Goal: Find specific fact: Find specific fact

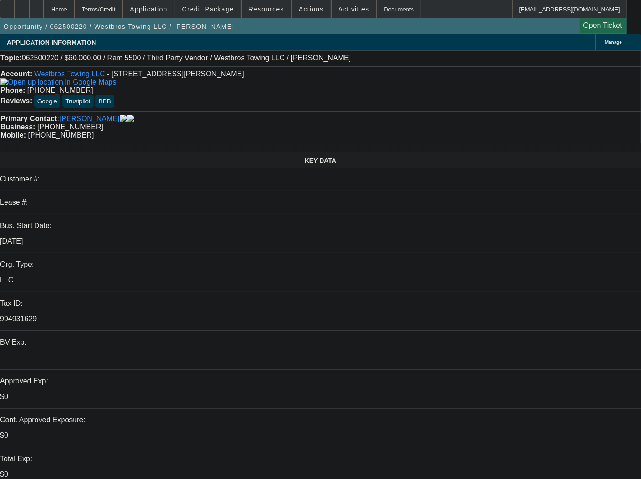
select select "0"
select select "0.1"
select select "4"
select select "0"
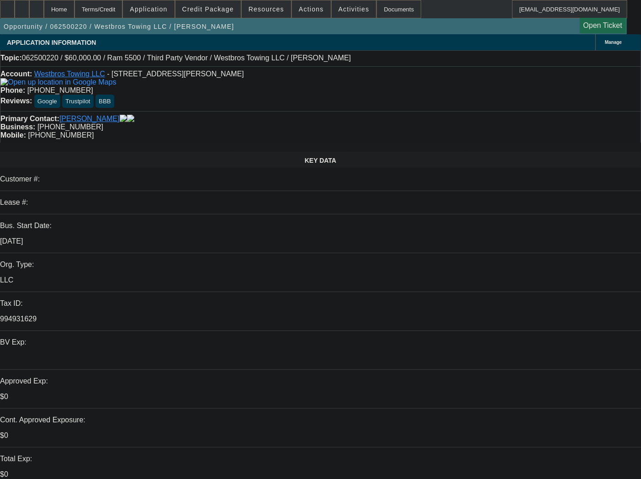
select select "0"
select select "0.1"
select select "4"
select select "0"
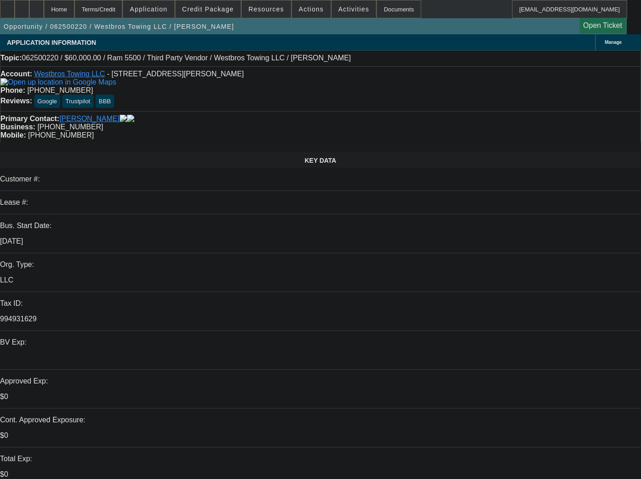
select select "0.1"
select select "4"
select select "0"
select select "0.1"
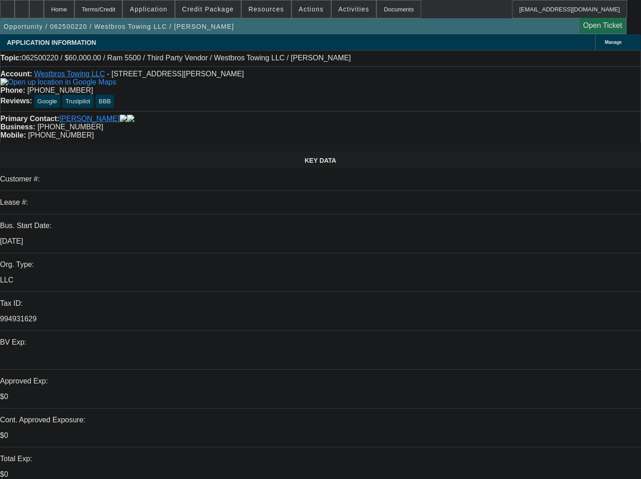
select select "4"
drag, startPoint x: 104, startPoint y: 77, endPoint x: 205, endPoint y: 80, distance: 100.6
click at [205, 80] on div "Account: Westbros Towing LLC - [STREET_ADDRESS]" at bounding box center [320, 78] width 640 height 16
copy span "[STREET_ADDRESS][PERSON_NAME]"
click at [168, 86] on div "Account: Westbros Towing LLC - [STREET_ADDRESS]" at bounding box center [320, 78] width 640 height 16
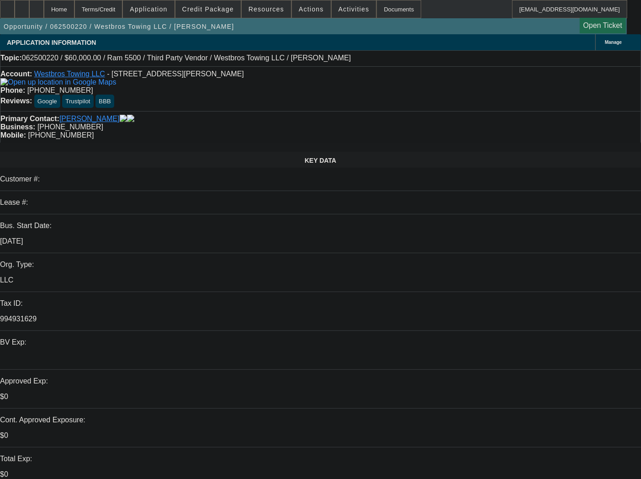
drag, startPoint x: 34, startPoint y: 85, endPoint x: 41, endPoint y: 77, distance: 10.7
click at [41, 77] on div "Account: Westbros Towing LLC - [STREET_ADDRESS]" at bounding box center [320, 78] width 640 height 16
click at [190, 98] on div "Account: Westbros Towing LLC - [STREET_ADDRESS] Phone: [PHONE_NUMBER] Reviews: …" at bounding box center [320, 88] width 641 height 45
drag, startPoint x: 55, startPoint y: 87, endPoint x: 39, endPoint y: 73, distance: 21.4
click at [39, 73] on div "Account: Westbros Towing LLC - [STREET_ADDRESS]" at bounding box center [320, 78] width 640 height 16
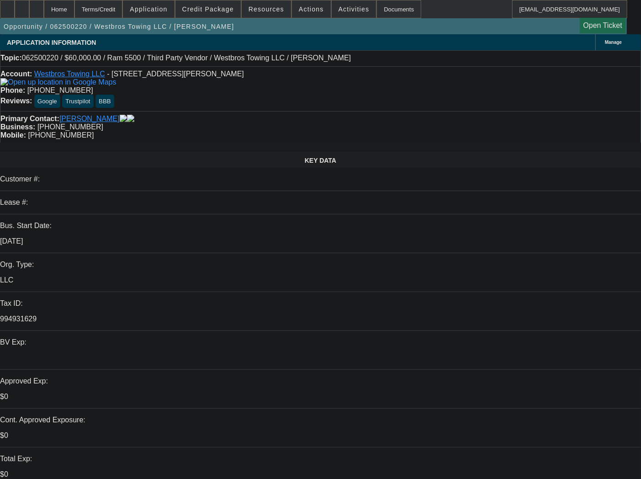
copy div "Westbros Towing LLC - [STREET_ADDRESS]"
